Goal: Task Accomplishment & Management: Use online tool/utility

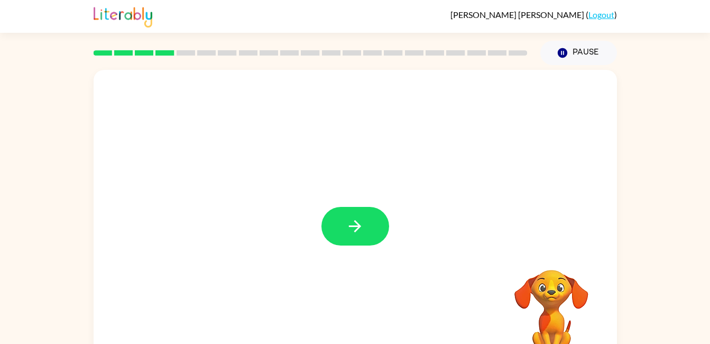
click at [323, 269] on div at bounding box center [356, 221] width 524 height 302
click at [355, 227] on icon "button" at bounding box center [355, 226] width 19 height 19
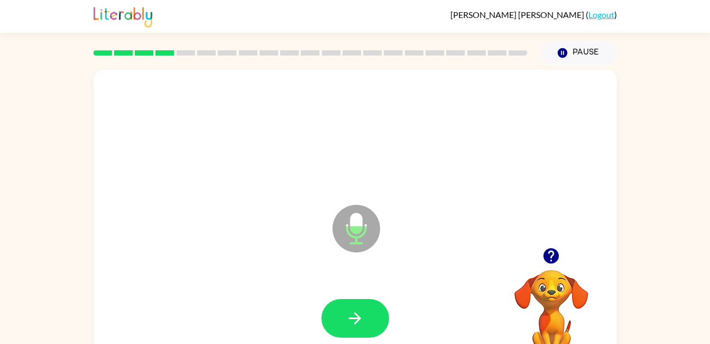
click at [337, 324] on button "button" at bounding box center [356, 318] width 68 height 39
click at [548, 257] on icon "button" at bounding box center [551, 255] width 15 height 15
click at [365, 318] on button "button" at bounding box center [356, 318] width 68 height 39
click at [356, 314] on icon "button" at bounding box center [355, 318] width 12 height 12
click at [365, 317] on button "button" at bounding box center [356, 318] width 68 height 39
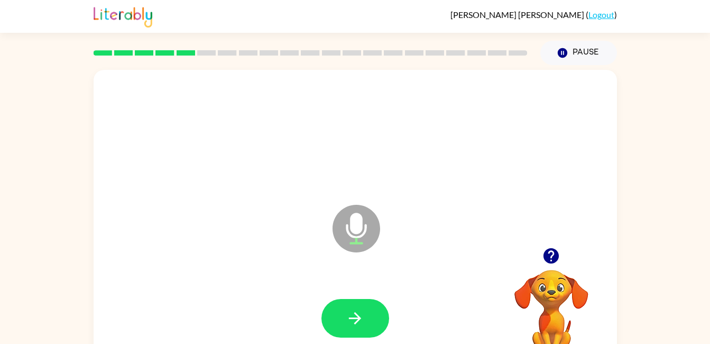
click at [349, 318] on icon "button" at bounding box center [355, 318] width 12 height 12
click at [371, 312] on button "button" at bounding box center [356, 318] width 68 height 39
click at [549, 261] on icon "button" at bounding box center [551, 255] width 15 height 15
click at [370, 306] on button "button" at bounding box center [356, 318] width 68 height 39
click at [548, 250] on icon "button" at bounding box center [551, 255] width 15 height 15
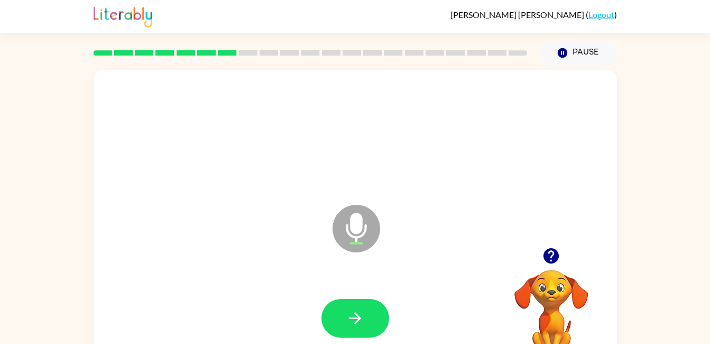
click at [362, 328] on button "button" at bounding box center [356, 318] width 68 height 39
click at [359, 323] on icon "button" at bounding box center [355, 318] width 19 height 19
click at [555, 259] on icon "button" at bounding box center [551, 255] width 15 height 15
click at [356, 328] on button "button" at bounding box center [356, 318] width 68 height 39
click at [351, 320] on icon "button" at bounding box center [355, 318] width 19 height 19
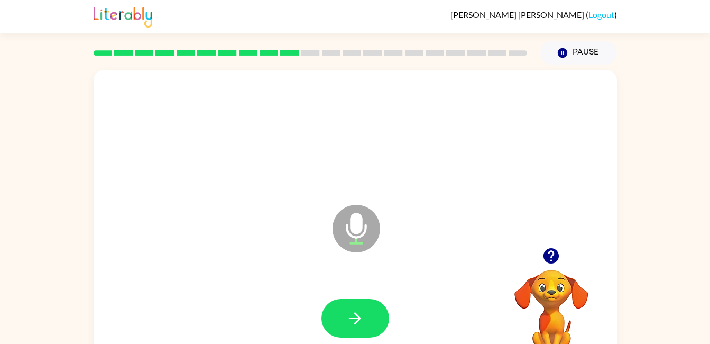
click at [338, 337] on button "button" at bounding box center [356, 318] width 68 height 39
click at [423, 238] on icon "Microphone The Microphone is here when it is your turn to talk" at bounding box center [409, 241] width 159 height 79
click at [374, 315] on button "button" at bounding box center [356, 318] width 68 height 39
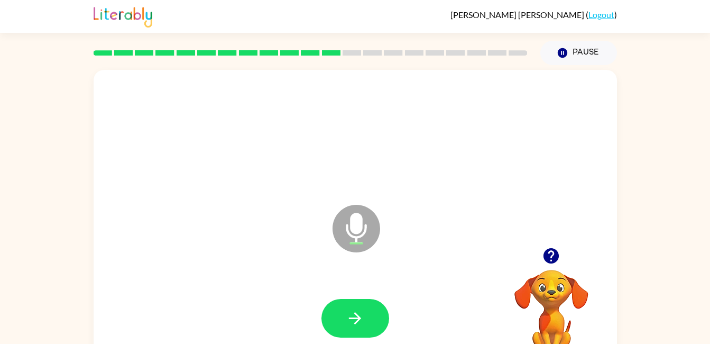
click at [374, 315] on button "button" at bounding box center [356, 318] width 68 height 39
drag, startPoint x: 374, startPoint y: 315, endPoint x: 288, endPoint y: 208, distance: 137.6
click at [288, 208] on div "Microphone The Microphone is here when it is your turn to talk" at bounding box center [330, 202] width 452 height 38
click at [352, 317] on icon "button" at bounding box center [355, 318] width 19 height 19
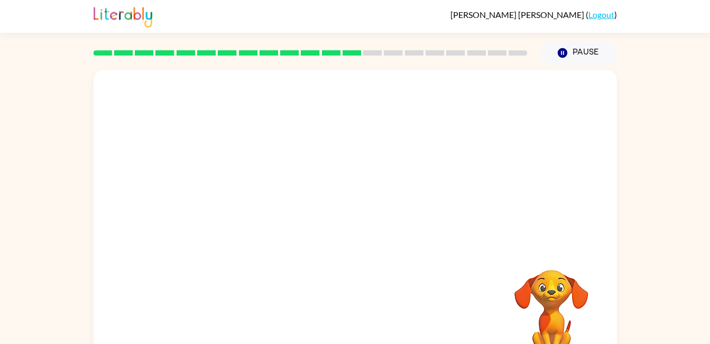
click at [585, 52] on button "Pause Pause" at bounding box center [579, 53] width 77 height 24
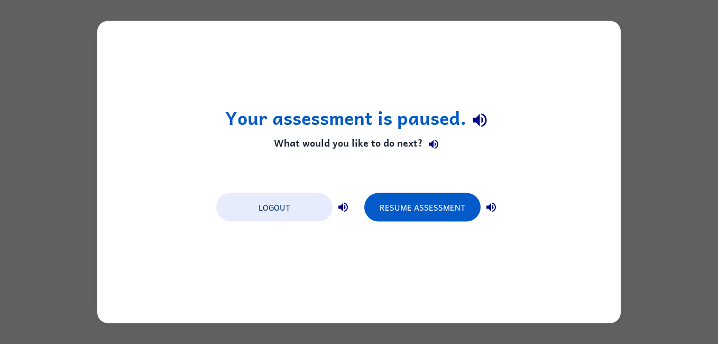
click at [438, 212] on button "Resume Assessment" at bounding box center [422, 207] width 116 height 29
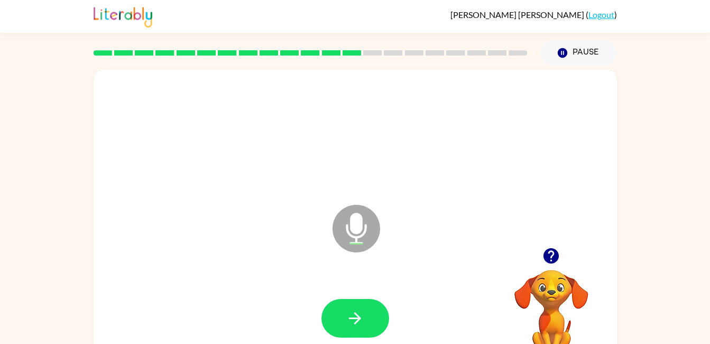
click at [361, 326] on icon "button" at bounding box center [355, 318] width 19 height 19
click at [555, 268] on button "button" at bounding box center [551, 255] width 27 height 27
click at [361, 315] on icon "button" at bounding box center [355, 318] width 19 height 19
click at [335, 318] on button "button" at bounding box center [356, 318] width 68 height 39
click at [582, 48] on button "Pause Pause" at bounding box center [579, 53] width 77 height 24
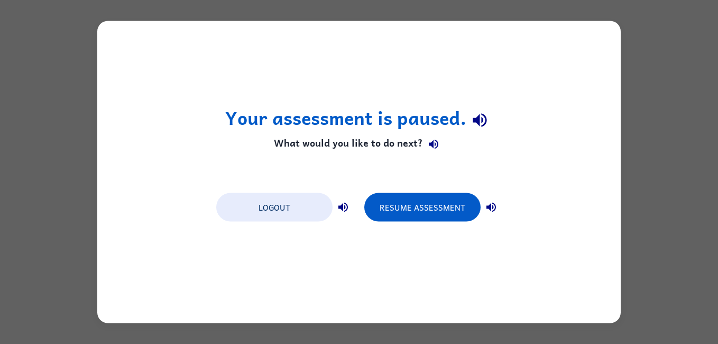
click at [251, 196] on button "Logout" at bounding box center [274, 207] width 116 height 29
